Goal: Task Accomplishment & Management: Manage account settings

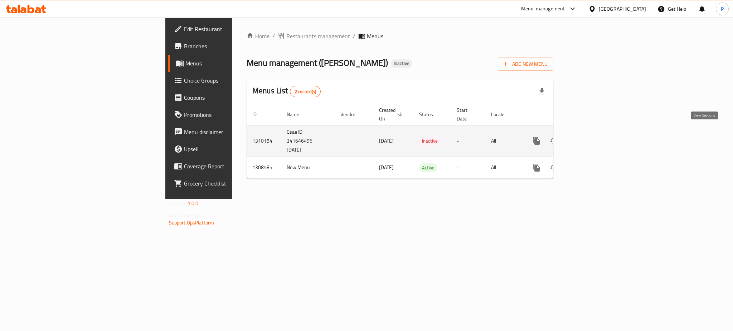
click at [592, 137] on icon "enhanced table" at bounding box center [588, 141] width 9 height 9
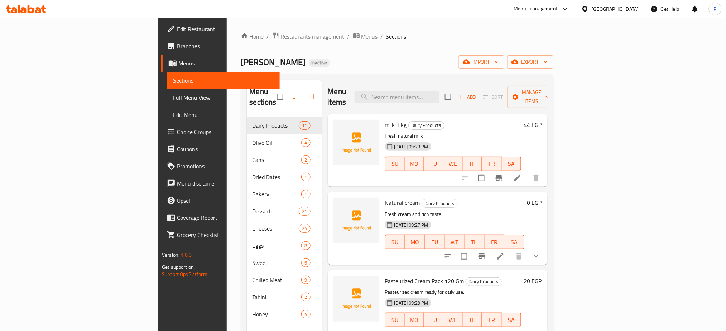
click at [333, 54] on div "Home / Restaurants management / Menus / Sections Laban W Zebda Inactive import …" at bounding box center [397, 224] width 312 height 385
click at [470, 64] on icon "button" at bounding box center [465, 62] width 7 height 5
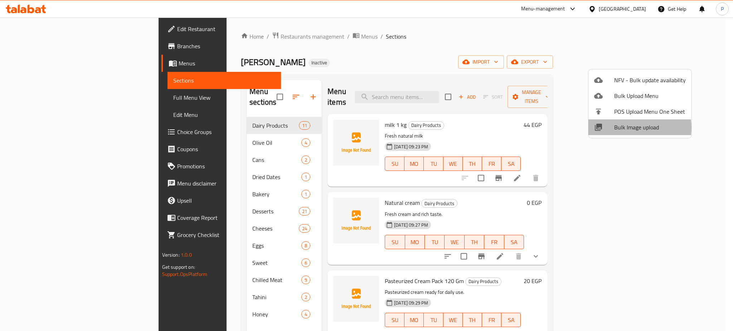
click at [629, 128] on span "Bulk Image upload" at bounding box center [650, 127] width 72 height 9
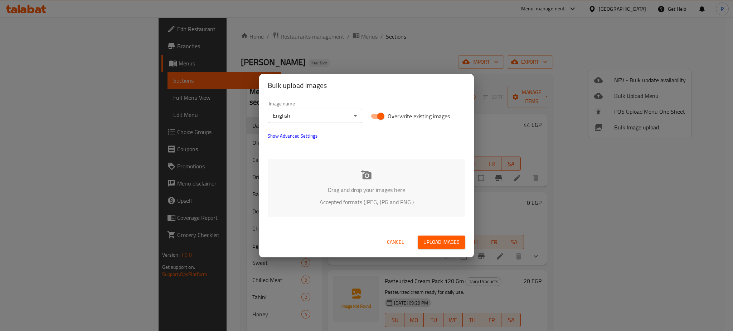
click at [311, 111] on body "​ Menu-management Egypt Get Help P Edit Restaurant Branches Menus Sections Full…" at bounding box center [366, 175] width 733 height 314
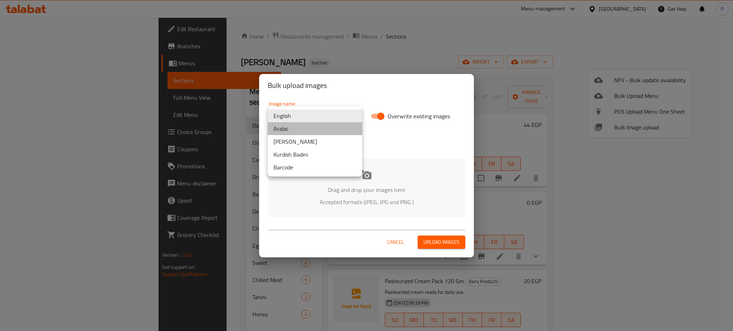
click at [302, 134] on li "Arabic" at bounding box center [315, 128] width 94 height 13
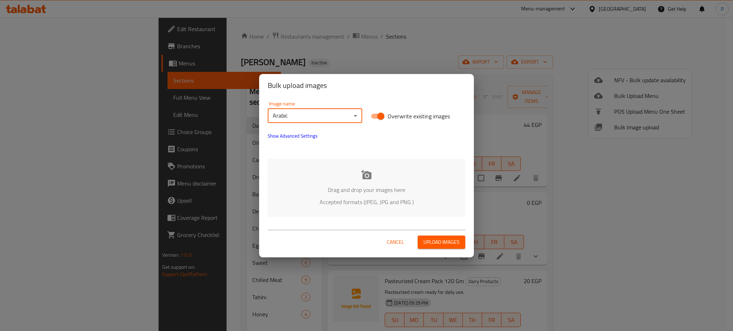
click at [460, 210] on div "Drag and drop your images here Accepted formats (JPEG, JPG and PNG )" at bounding box center [367, 188] width 198 height 58
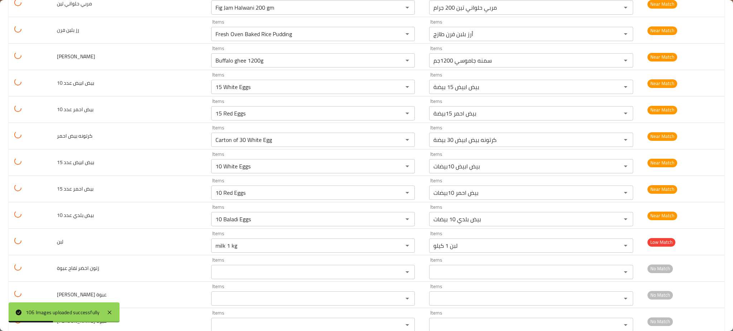
scroll to position [2602, 0]
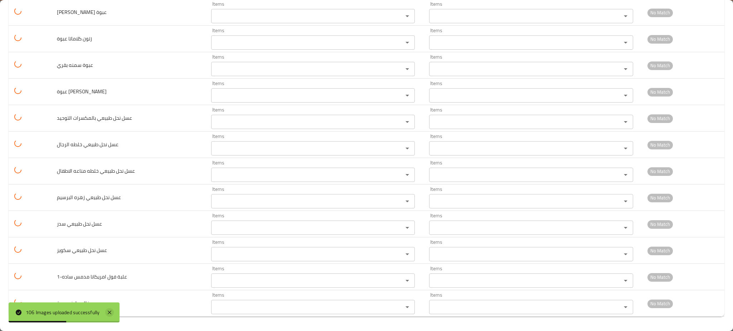
click at [110, 310] on icon at bounding box center [109, 313] width 9 height 9
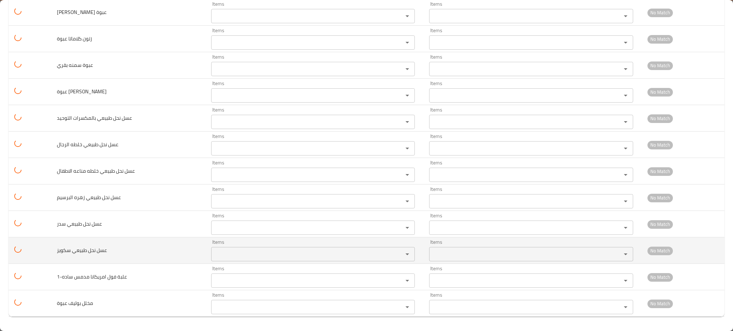
click at [229, 256] on سكويز "Items" at bounding box center [302, 254] width 178 height 10
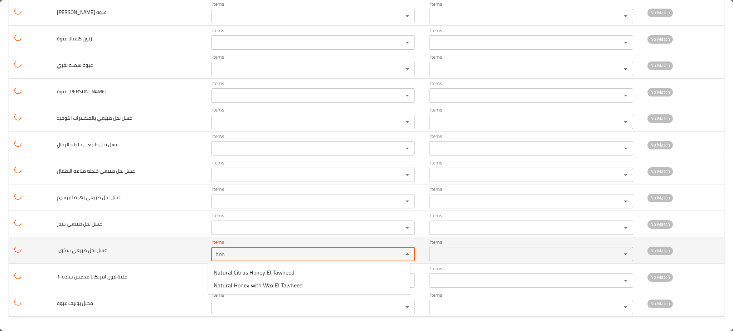
type سكويز "hon"
click at [142, 249] on td "عسل نحل طبيعي سكويز" at bounding box center [128, 251] width 154 height 26
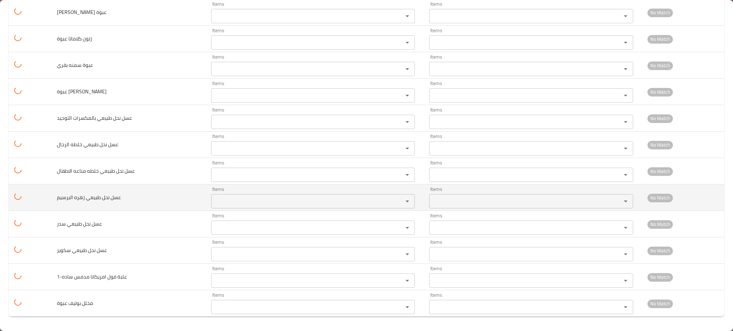
scroll to position [2316, 0]
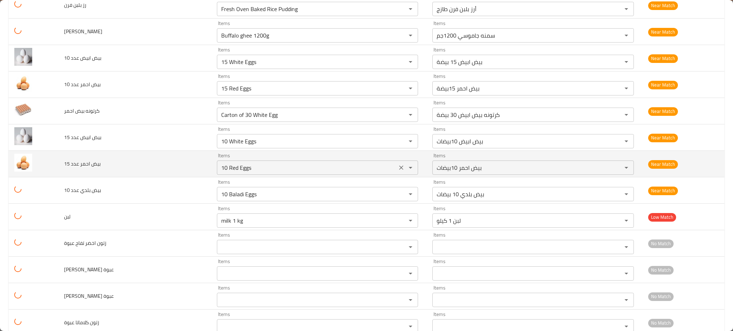
click at [226, 168] on 15 "10 Red Eggs" at bounding box center [307, 168] width 176 height 10
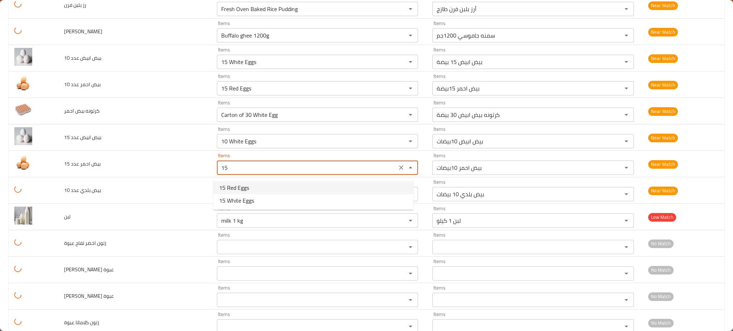
click at [230, 185] on span "15 Red Eggs" at bounding box center [234, 188] width 30 height 9
type 15 "15 Red Eggs"
type 15-ar "بيض احمر 15بيضة"
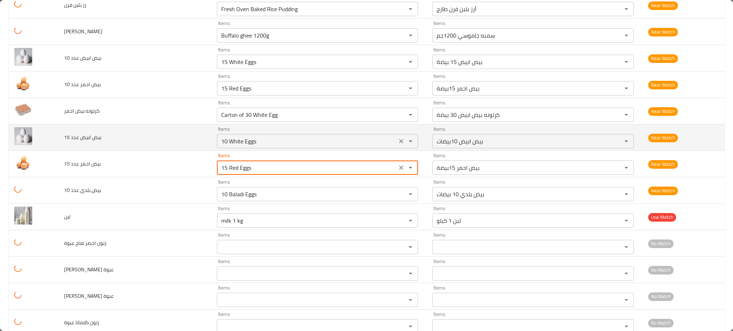
click at [227, 136] on div "Items 10 White Eggs Items" at bounding box center [318, 138] width 202 height 22
type 15 "15 Red Eggs"
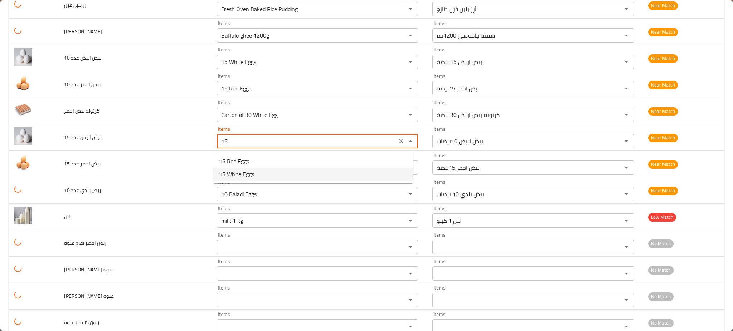
click at [240, 174] on span "15 White Eggs" at bounding box center [236, 174] width 35 height 9
type 15 "15 White Eggs"
type 15-ar "بيض ابيض 15 بيضة"
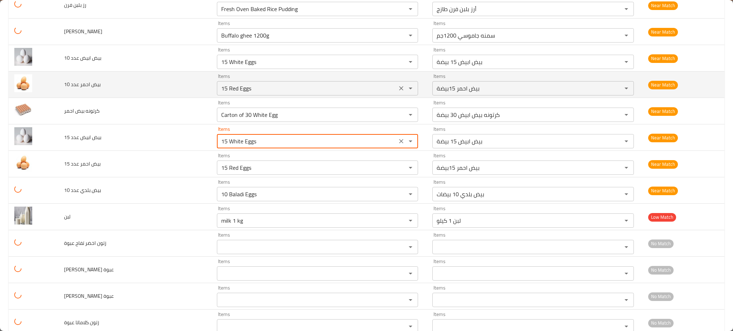
click at [248, 83] on div "15 Red Eggs Items" at bounding box center [318, 88] width 202 height 14
type 15 "15 White Eggs"
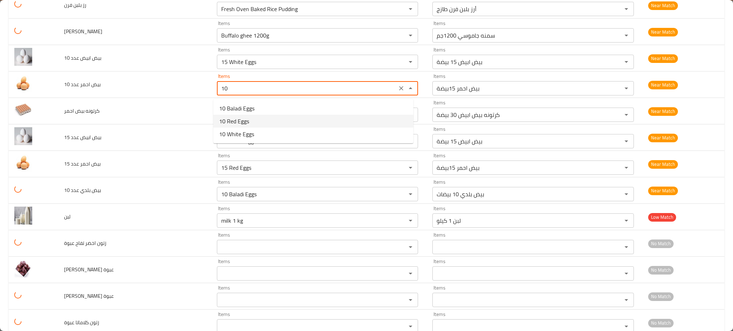
click at [242, 124] on span "10 Red Eggs" at bounding box center [234, 121] width 30 height 9
type 10 "10 Red Eggs"
type 10-ar "بيض احمر 10بيضات"
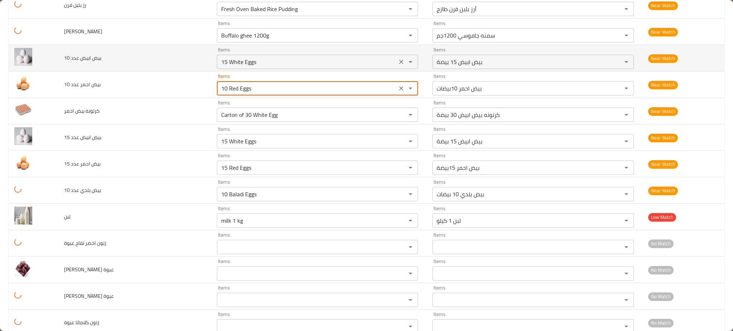
type 10 "10 Red Eggs"
click at [238, 62] on 10 "15 White Eggs" at bounding box center [307, 62] width 176 height 10
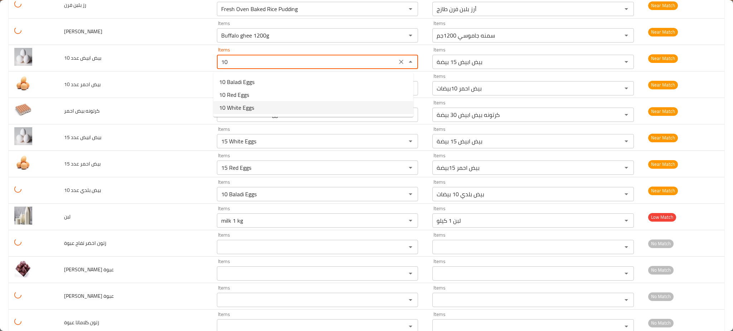
click at [255, 107] on 10-option-2 "10 White Eggs" at bounding box center [313, 107] width 200 height 13
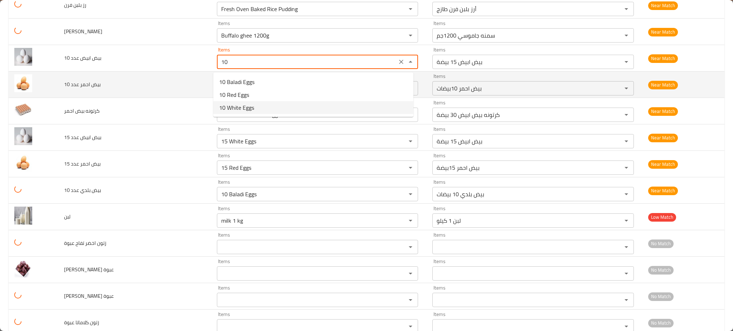
type 10 "10 White Eggs"
type 10-ar "بيض ابيض 10بيضات"
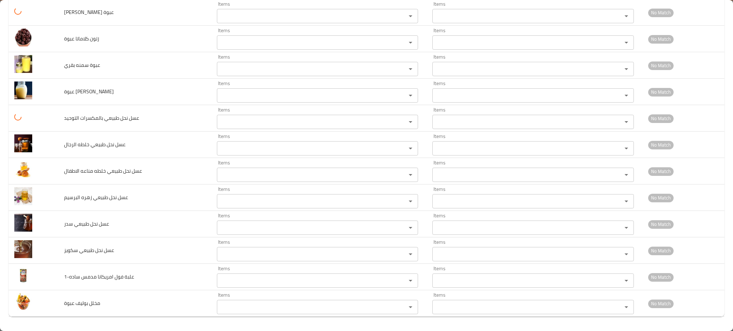
scroll to position [2459, 0]
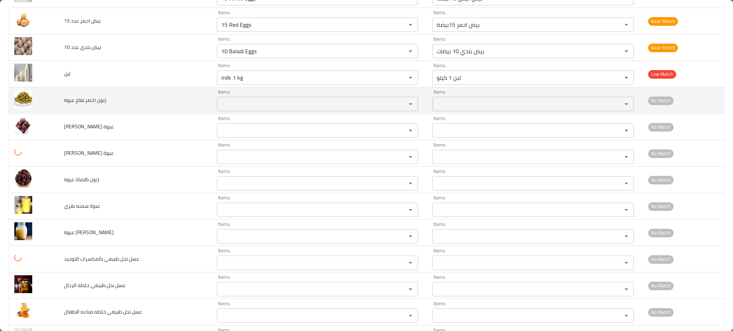
type 10 "10 White Eggs"
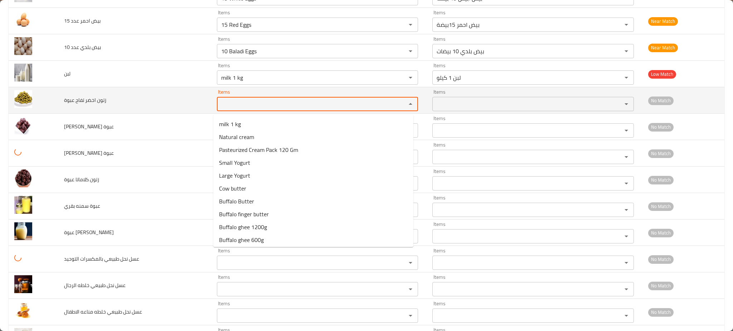
click at [241, 108] on عبوة "Items" at bounding box center [307, 104] width 176 height 10
type عبوة "oli"
click at [176, 112] on td "زتون اخضر تفاح عبوة" at bounding box center [134, 100] width 153 height 26
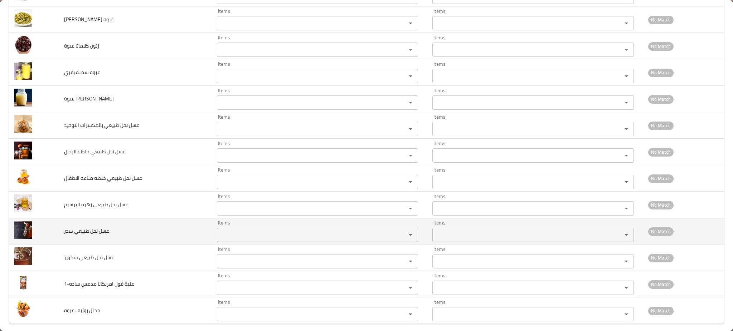
scroll to position [2602, 0]
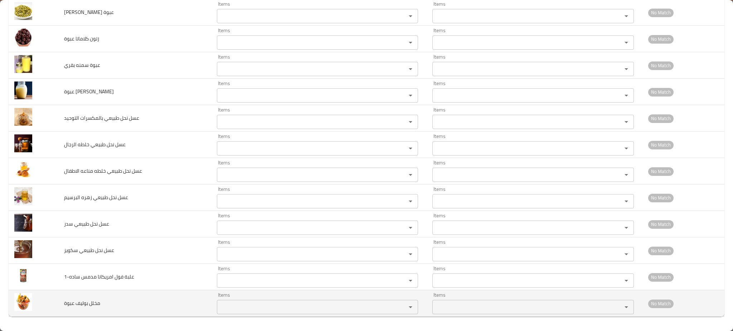
click at [81, 306] on span "مخلل بوليف عبوة" at bounding box center [82, 303] width 36 height 9
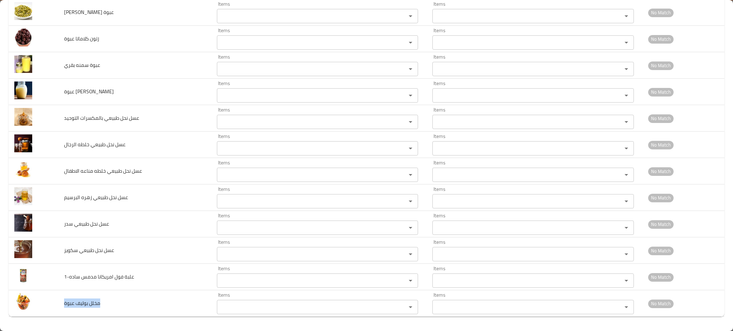
copy span "مخلل بوليف عبوة"
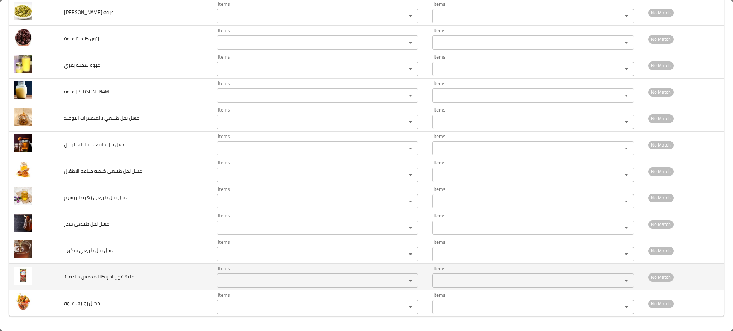
click at [88, 272] on td "علبة فول امريكانا مدمس ساده-1" at bounding box center [134, 277] width 153 height 26
copy span "علبة فول امريكانا مدمس ساده-1"
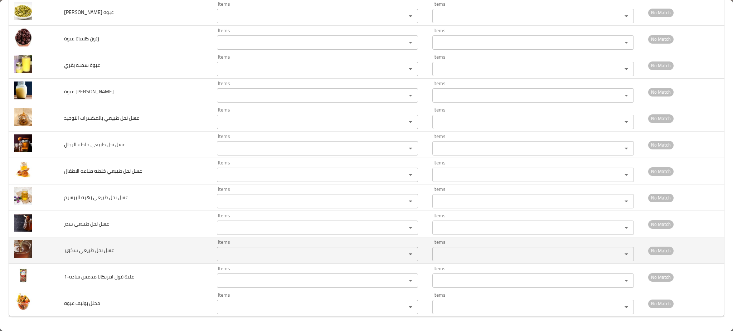
click at [95, 246] on span "عسل نحل طبيعي سكويز" at bounding box center [89, 250] width 50 height 9
copy span "عسل نحل طبيعي سكويز"
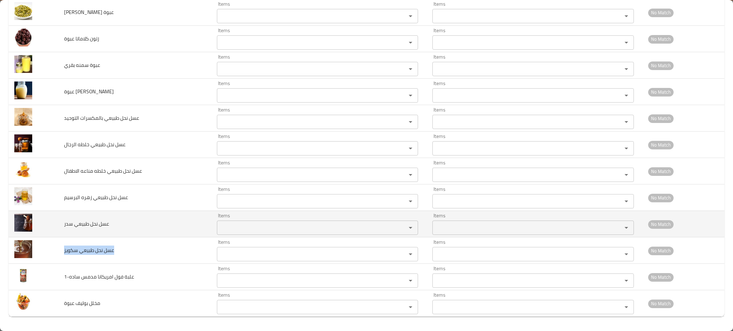
click at [98, 223] on span "عسل نحل طبيعي سدر" at bounding box center [86, 223] width 45 height 9
copy span "عسل نحل طبيعي سدر"
click at [98, 223] on span "عسل نحل طبيعي سدر" at bounding box center [86, 223] width 45 height 9
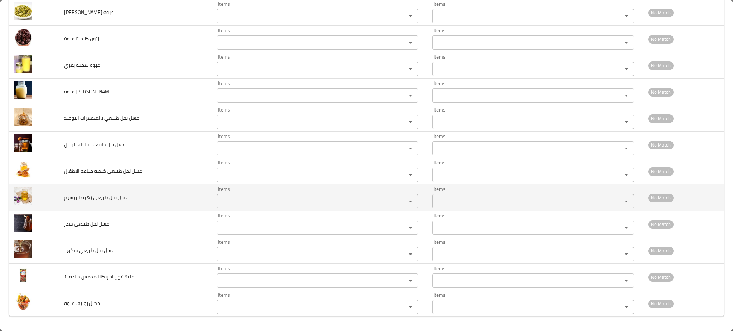
click at [110, 192] on td "عسل نحل طبيعي زهره البرسيم" at bounding box center [134, 198] width 153 height 26
copy span "عسل نحل طبيعي زهره البرسيم"
click at [110, 192] on td "عسل نحل طبيعي زهره البرسيم" at bounding box center [134, 198] width 153 height 26
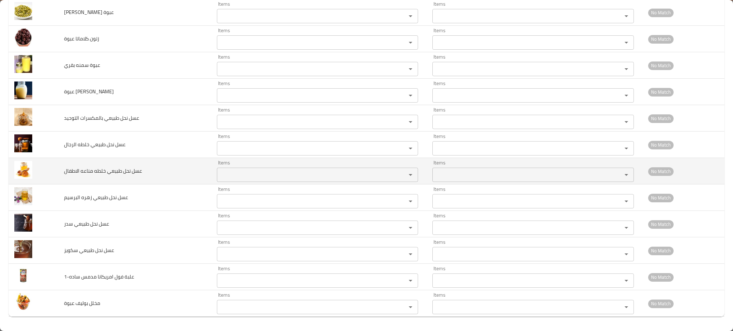
click at [116, 169] on span "عسل نحل طبيعي خلطه مناعه الاطفال" at bounding box center [103, 170] width 78 height 9
copy span "عسل نحل طبيعي خلطه مناعه الاطفال"
click at [116, 169] on span "عسل نحل طبيعي خلطه مناعه الاطفال" at bounding box center [103, 170] width 78 height 9
click at [110, 163] on td "عسل نحل طبيعي خلطه مناعه الاطفال" at bounding box center [134, 171] width 153 height 26
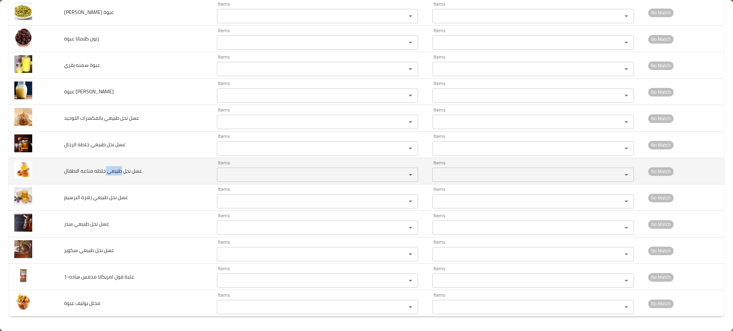
click at [110, 163] on td "عسل نحل طبيعي خلطه مناعه الاطفال" at bounding box center [134, 171] width 153 height 26
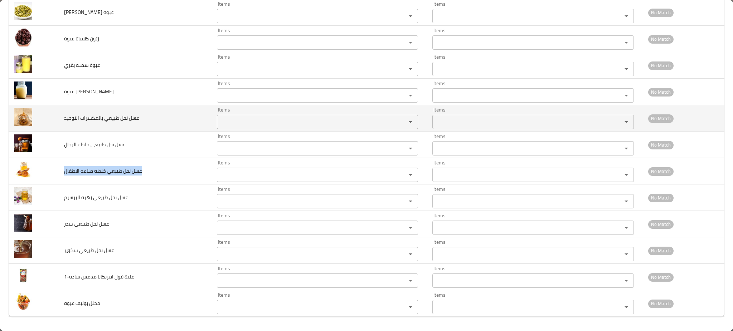
click at [70, 114] on span "عسل نحل طبيعي بالمكسرات التوحيد" at bounding box center [101, 117] width 75 height 9
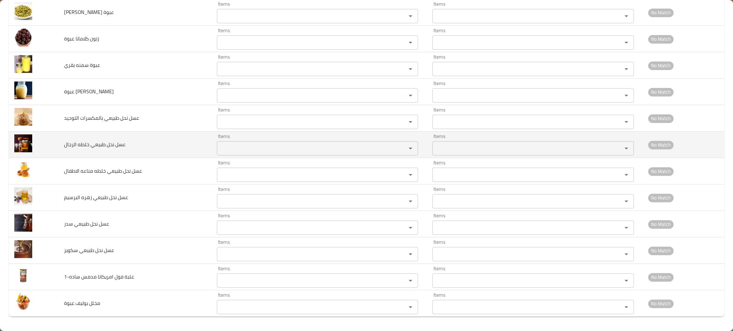
click at [87, 134] on td "عسل نحل طبيعي خلطه الرجال" at bounding box center [134, 145] width 153 height 26
click at [85, 138] on td "عسل نحل طبيعي خلطه الرجال" at bounding box center [134, 145] width 153 height 26
copy span "عسل نحل طبيعي خلطه الرجال"
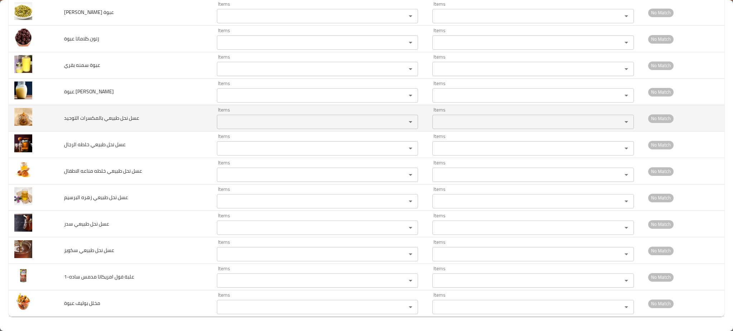
click at [96, 108] on td "عسل نحل طبيعي بالمكسرات التوحيد" at bounding box center [134, 118] width 153 height 26
copy span "عسل نحل طبيعي بالمكسرات التوحيد"
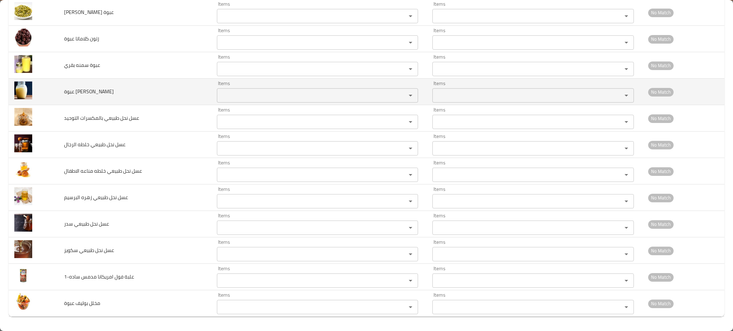
click at [98, 88] on span "عبوة سمنه جاموسي" at bounding box center [89, 91] width 50 height 9
copy span "عبوة سمنه جاموسي"
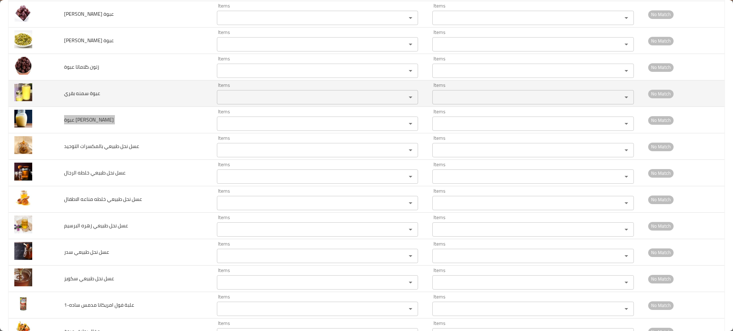
scroll to position [2555, 0]
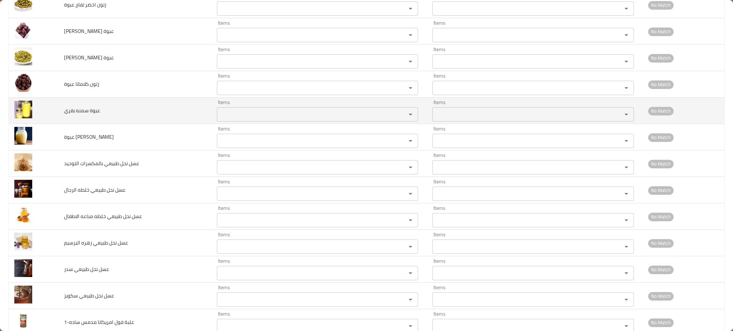
click at [89, 114] on span "عبوة سمنه بقري" at bounding box center [82, 110] width 36 height 9
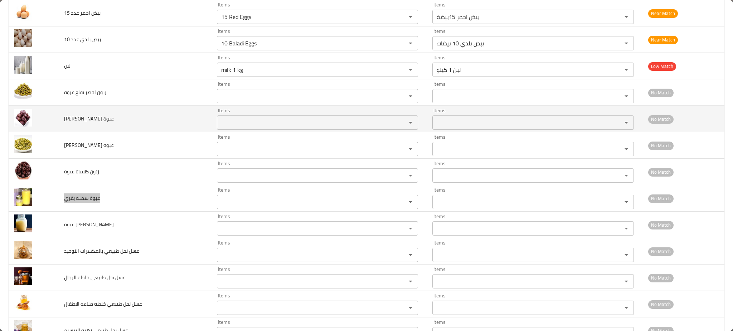
scroll to position [2459, 0]
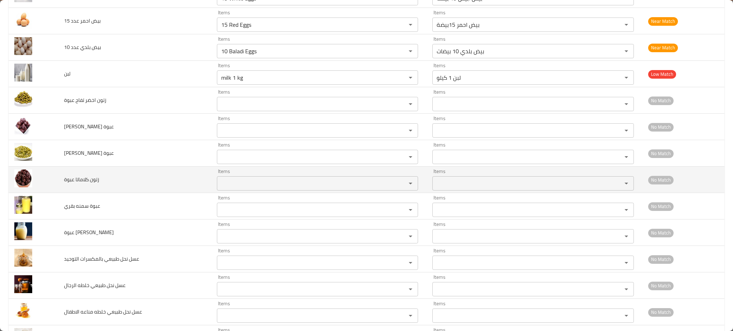
click at [85, 178] on span "زتون كلاماتا عبوة" at bounding box center [81, 179] width 35 height 9
copy span "زتون كلاماتا عبوة"
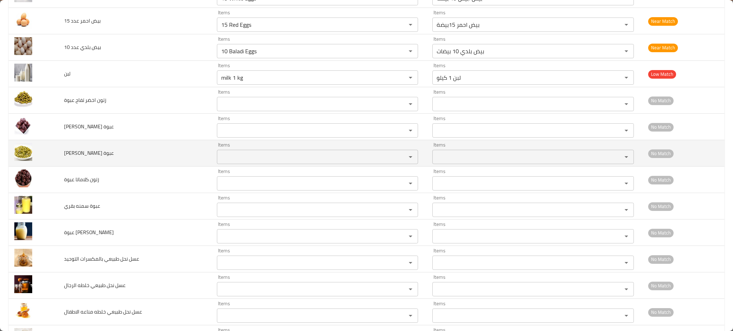
click at [96, 152] on span "زتون شرايح عبوة" at bounding box center [89, 153] width 50 height 9
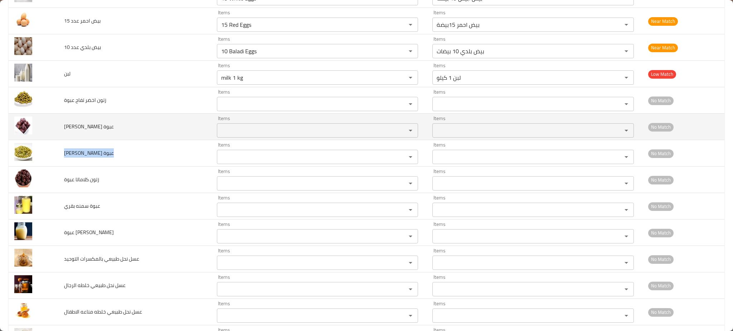
click at [95, 118] on td "زتون اسباني عبوة" at bounding box center [134, 127] width 153 height 26
click at [96, 127] on span "زتون اسباني عبوة" at bounding box center [89, 126] width 50 height 9
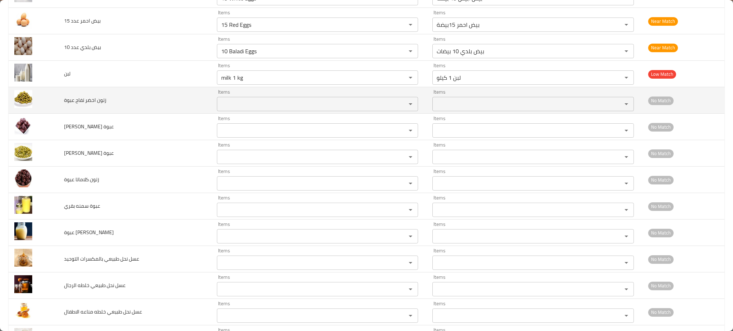
click at [100, 96] on td "زتون اخضر تفاح عبوة" at bounding box center [134, 100] width 153 height 26
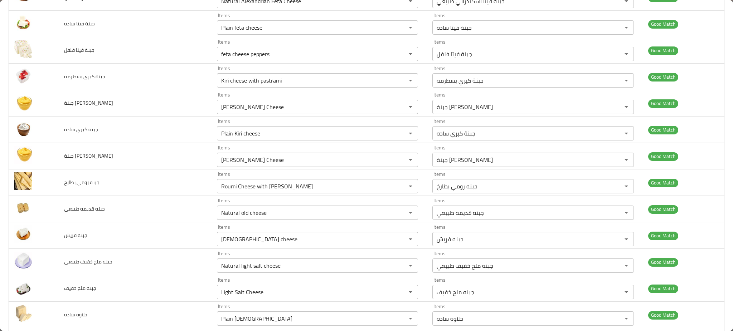
scroll to position [0, 0]
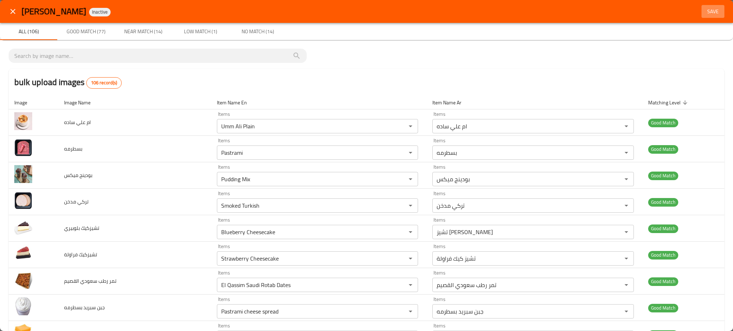
click at [707, 9] on span "Save" at bounding box center [712, 11] width 17 height 9
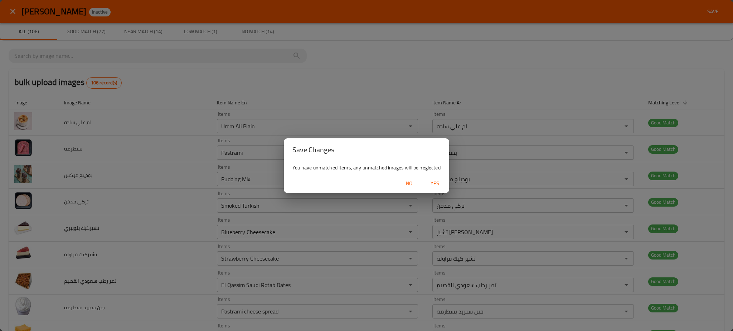
click at [439, 183] on span "Yes" at bounding box center [434, 183] width 17 height 9
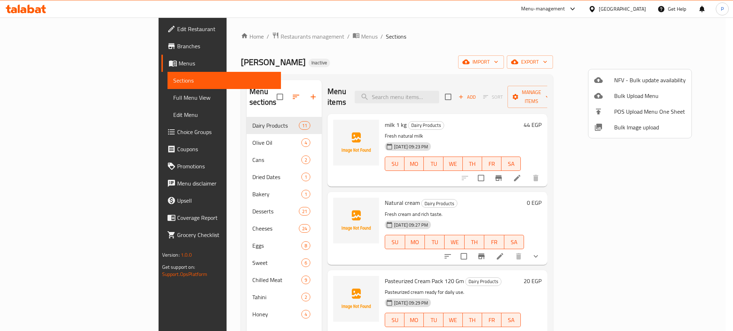
drag, startPoint x: 271, startPoint y: 36, endPoint x: 348, endPoint y: 60, distance: 81.2
click at [272, 37] on div at bounding box center [366, 165] width 733 height 331
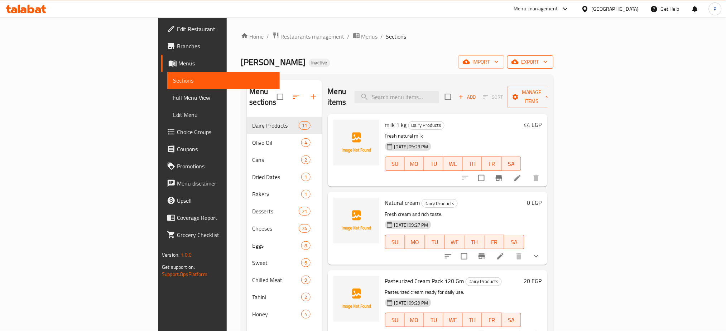
click at [547, 59] on span "export" at bounding box center [530, 62] width 35 height 9
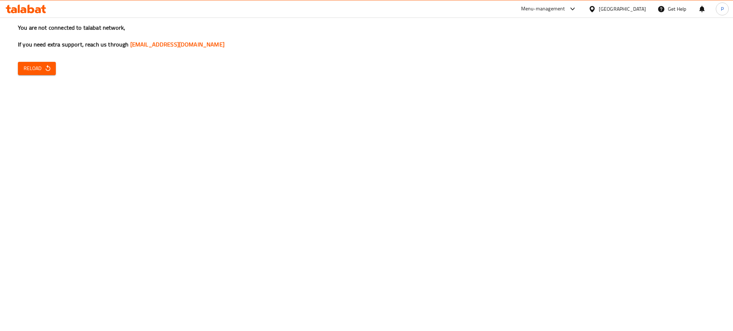
click at [34, 62] on button "Reload" at bounding box center [37, 68] width 38 height 13
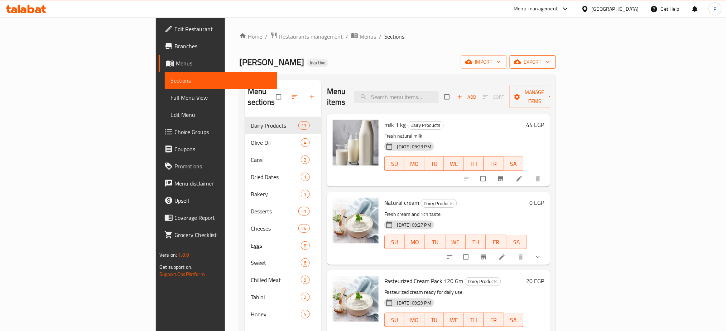
click at [550, 65] on span "export" at bounding box center [532, 62] width 35 height 9
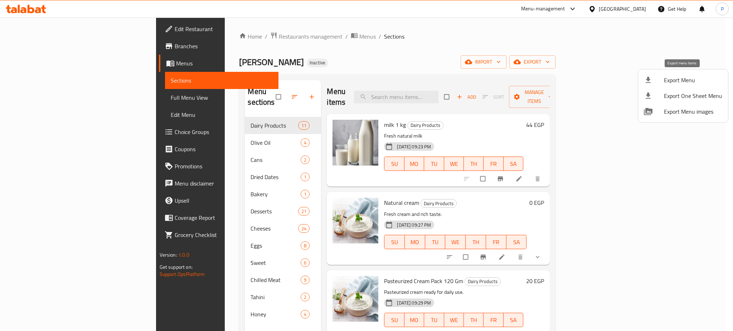
click at [683, 79] on span "Export Menu" at bounding box center [693, 80] width 58 height 9
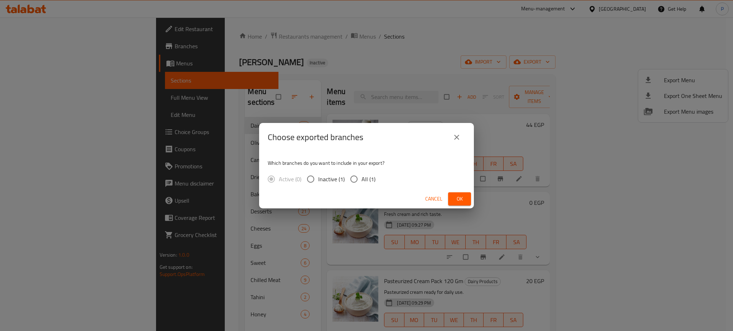
click at [365, 179] on span "All (1)" at bounding box center [369, 179] width 14 height 9
click at [362, 179] on input "All (1)" at bounding box center [353, 179] width 15 height 15
radio input "true"
click at [461, 199] on span "Ok" at bounding box center [459, 199] width 11 height 9
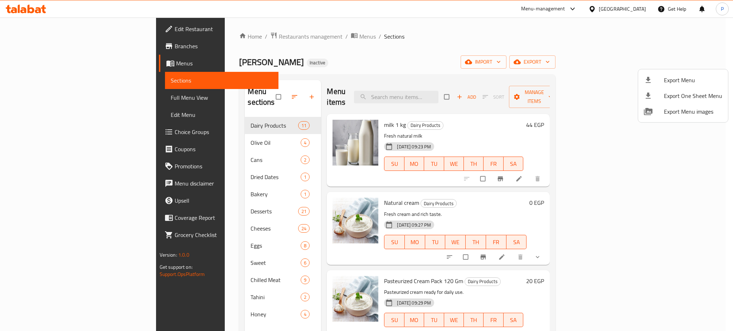
click at [217, 38] on div at bounding box center [366, 165] width 733 height 331
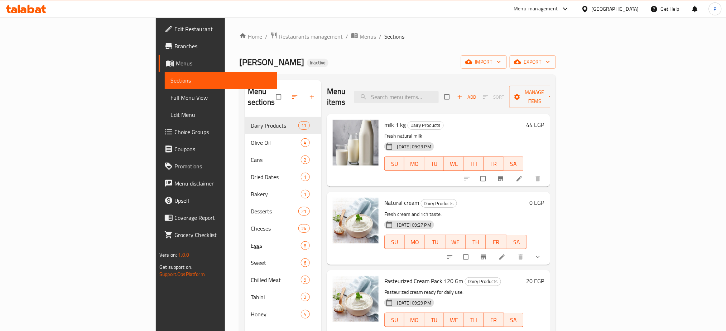
click at [279, 34] on span "Restaurants management" at bounding box center [311, 36] width 64 height 9
